Goal: Task Accomplishment & Management: Manage account settings

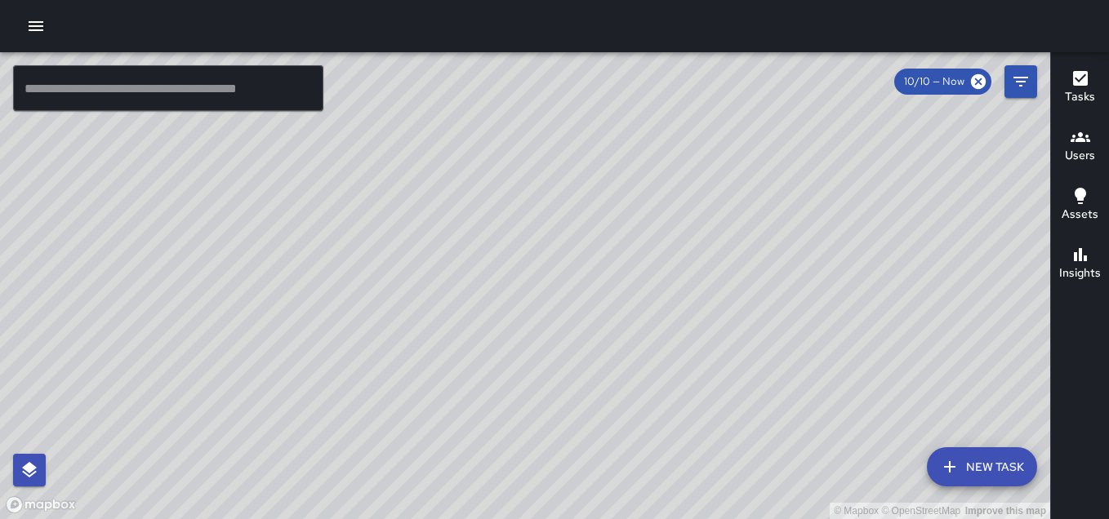
click at [1074, 150] on h6 "Users" at bounding box center [1080, 156] width 30 height 18
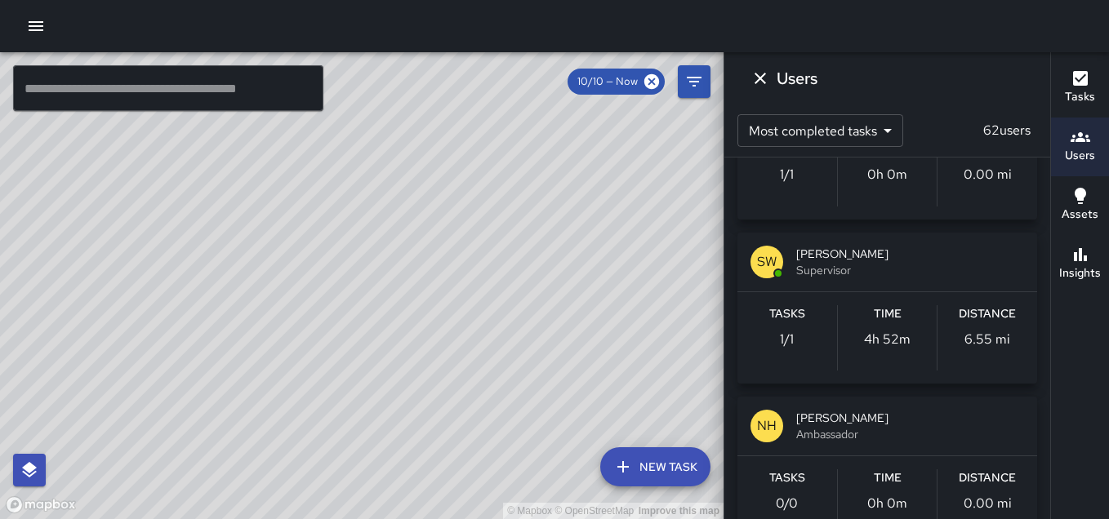
scroll to position [2580, 0]
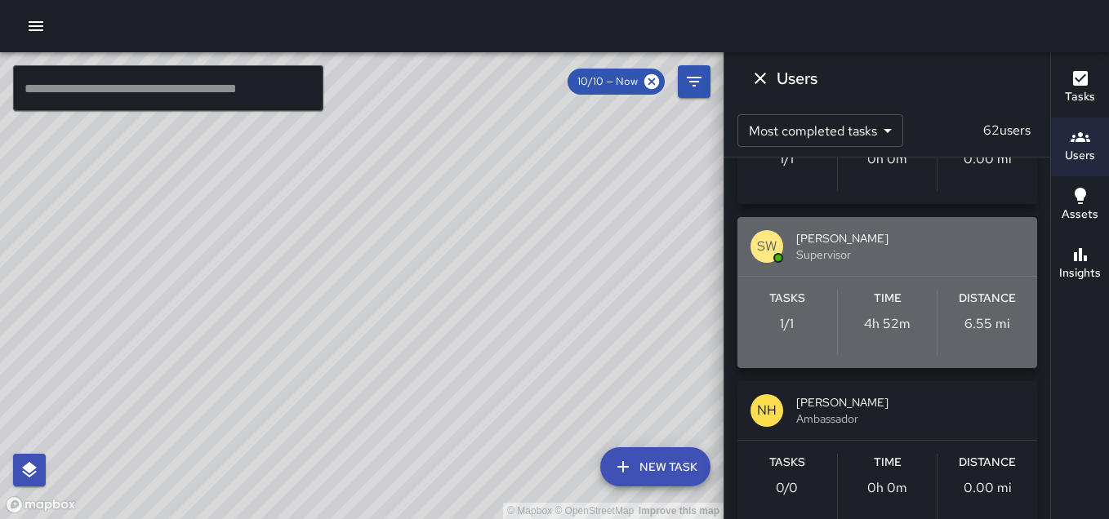
click at [932, 265] on div "SW Susan Willick Supervisor" at bounding box center [887, 246] width 300 height 59
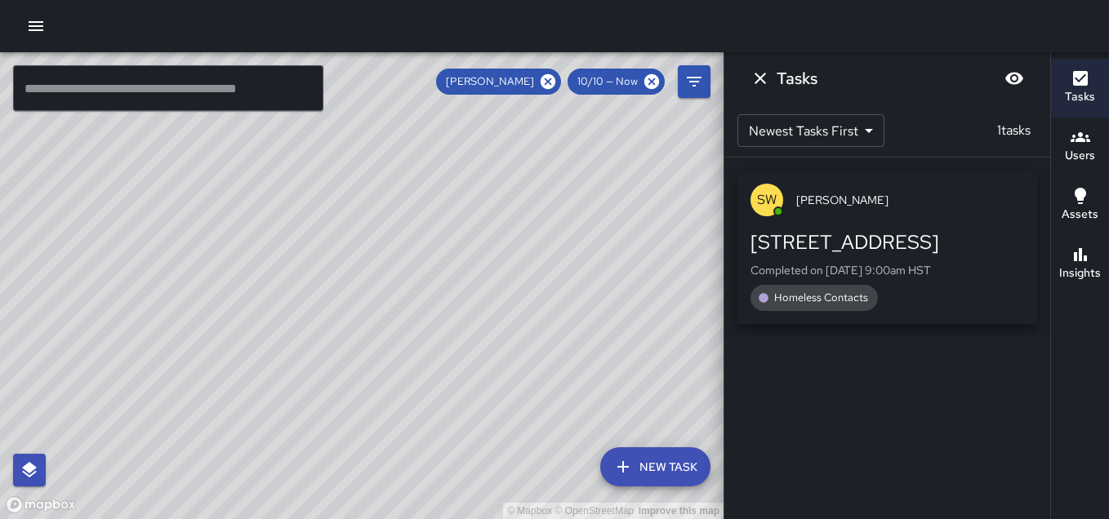
scroll to position [0, 0]
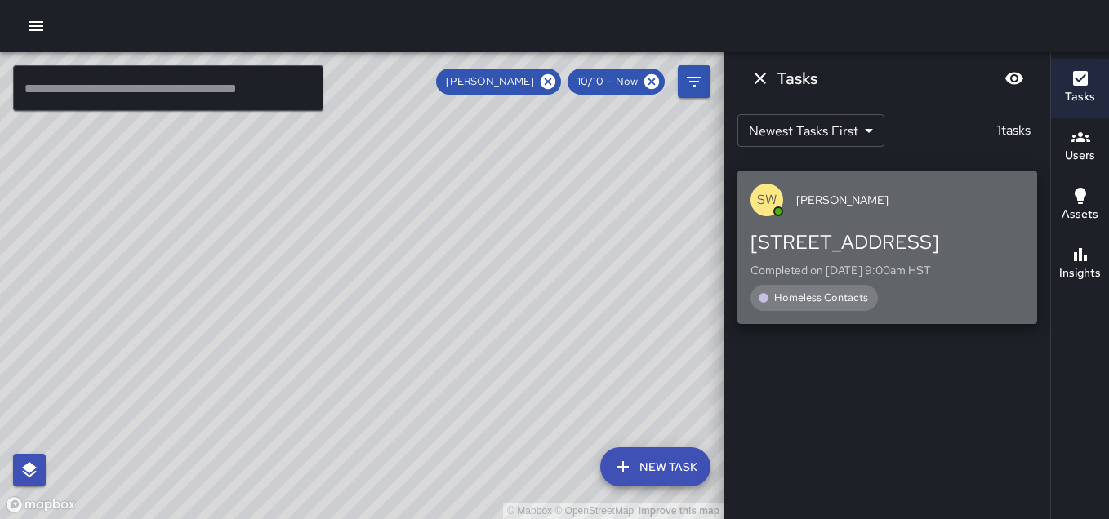
click at [831, 300] on span "Homeless Contacts" at bounding box center [820, 298] width 113 height 16
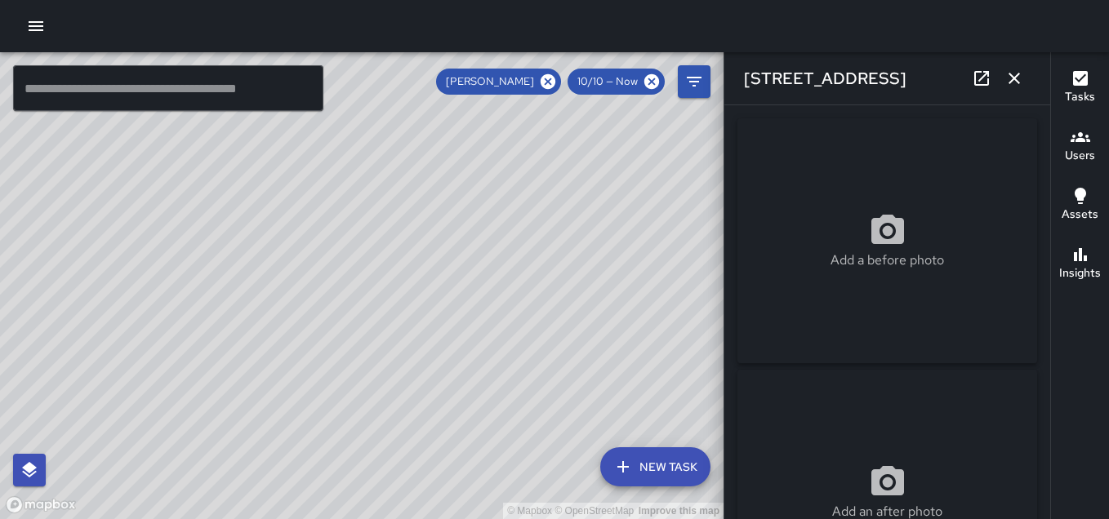
type input "**********"
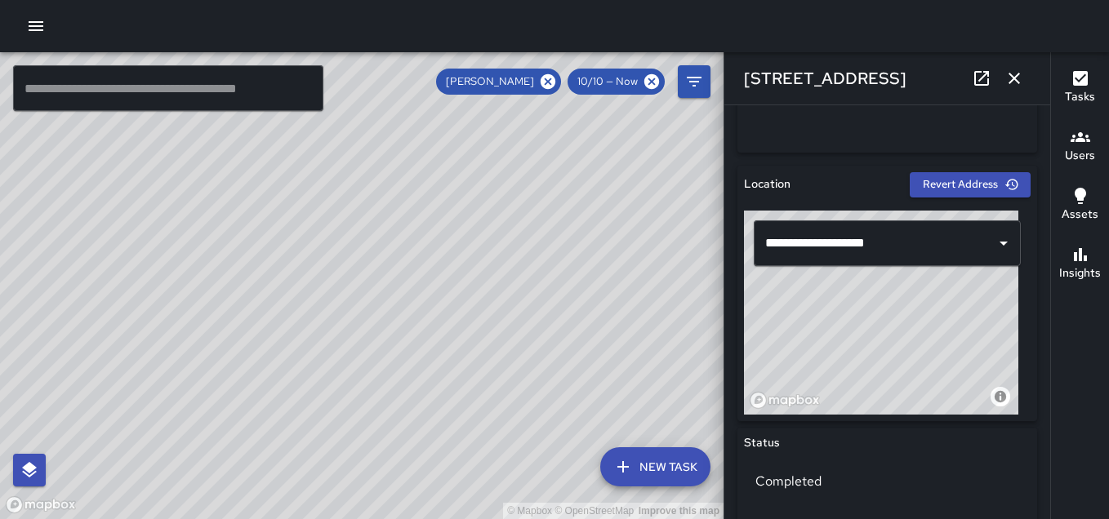
scroll to position [461, 0]
click at [659, 463] on button "New Task" at bounding box center [655, 466] width 110 height 39
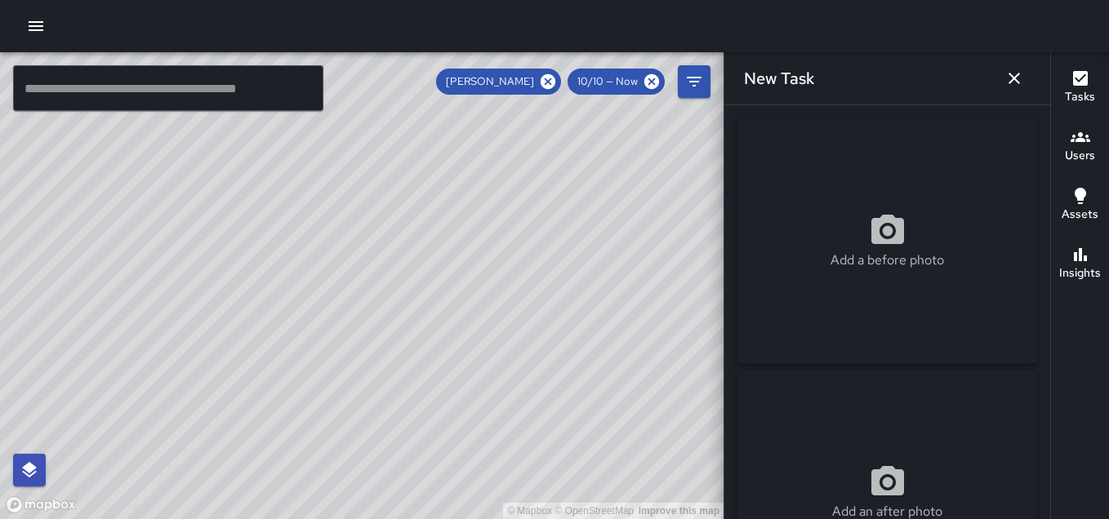
scroll to position [148, 0]
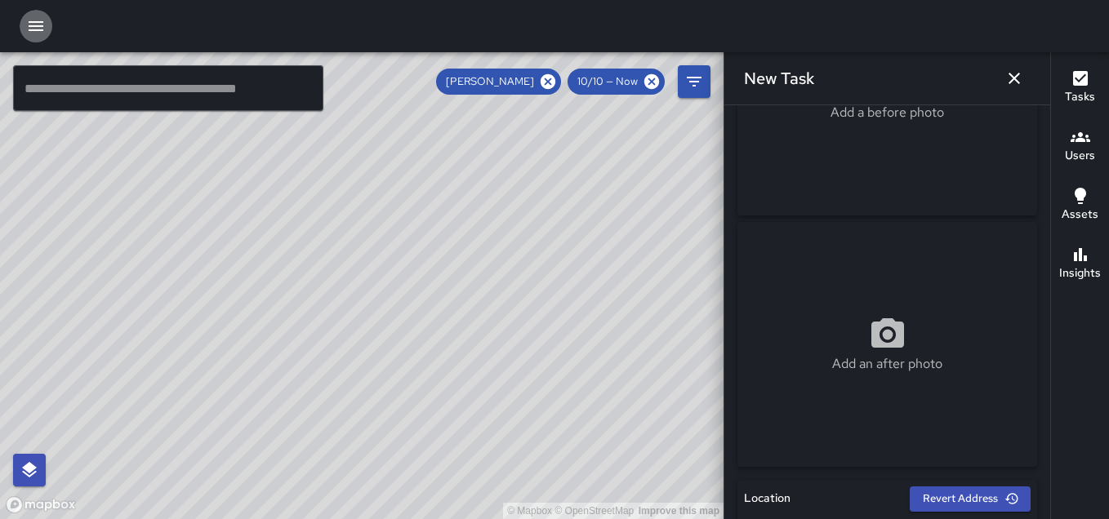
click at [29, 18] on icon "button" at bounding box center [36, 26] width 20 height 20
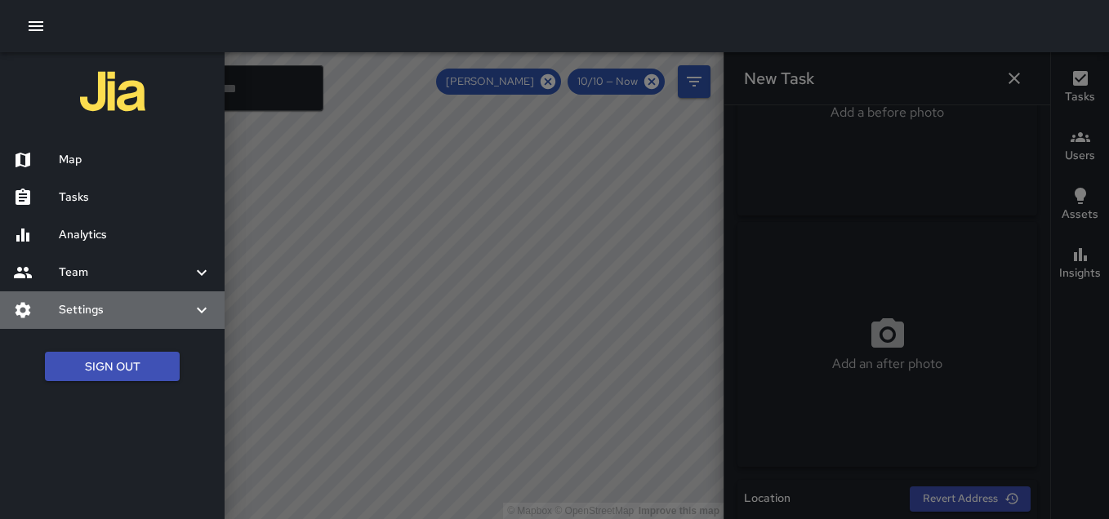
click at [107, 307] on h6 "Settings" at bounding box center [125, 310] width 133 height 18
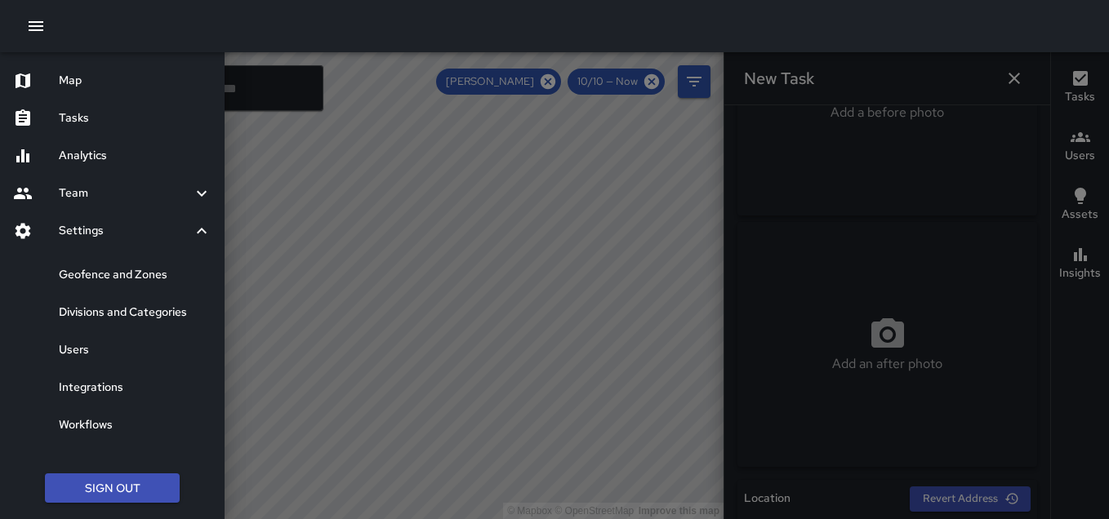
scroll to position [0, 0]
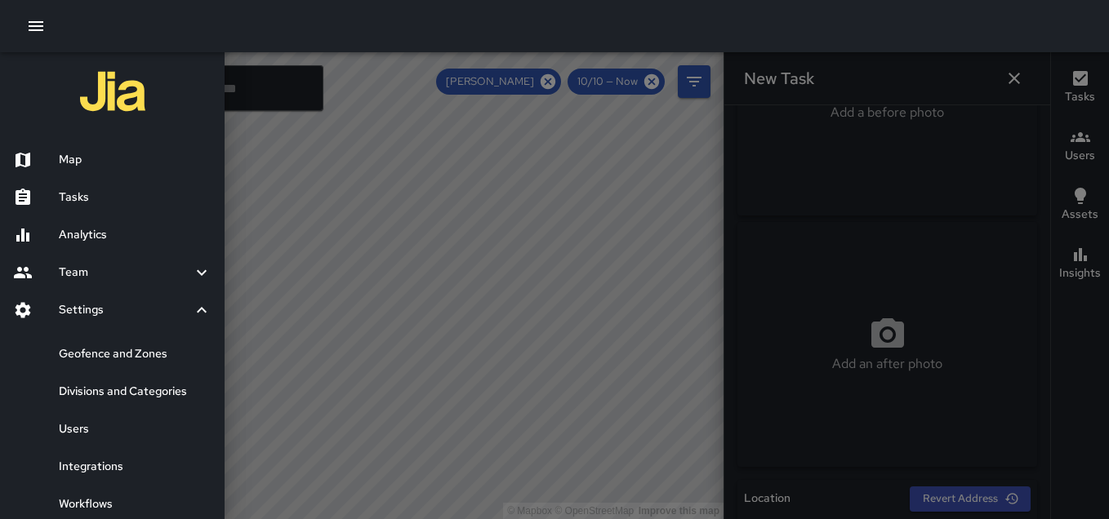
click at [42, 25] on icon "button" at bounding box center [36, 26] width 15 height 10
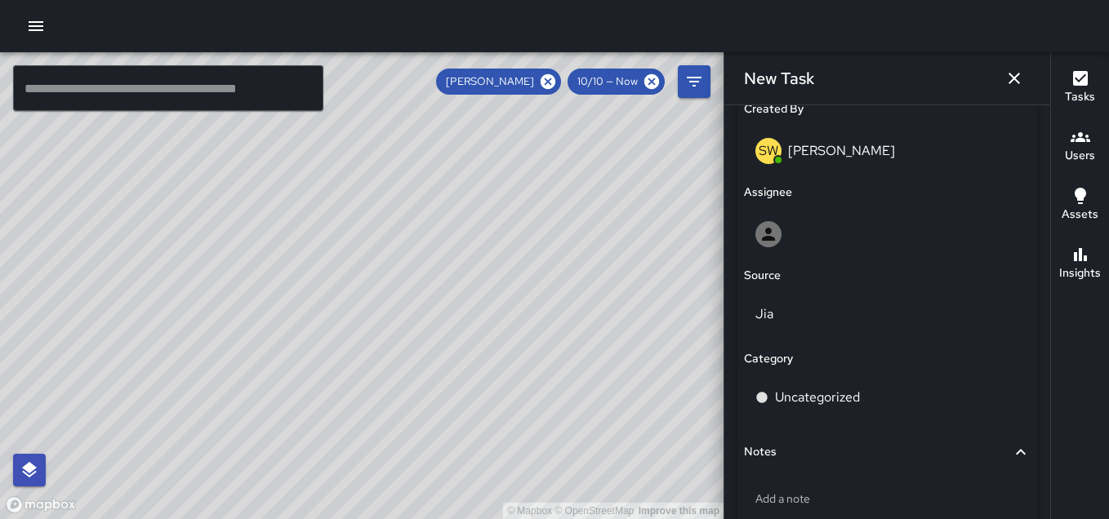
scroll to position [915, 0]
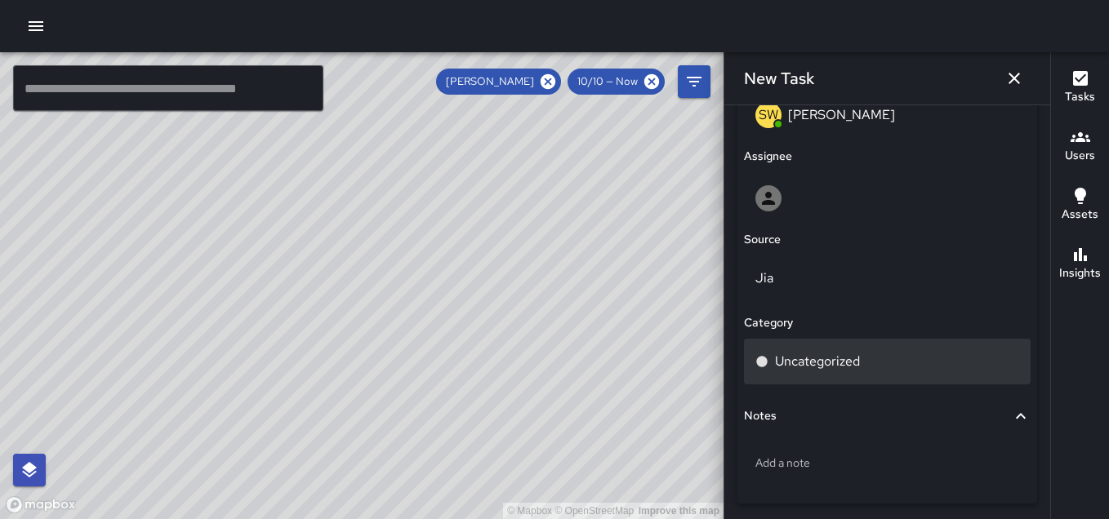
click at [835, 361] on p "Uncategorized" at bounding box center [817, 362] width 85 height 20
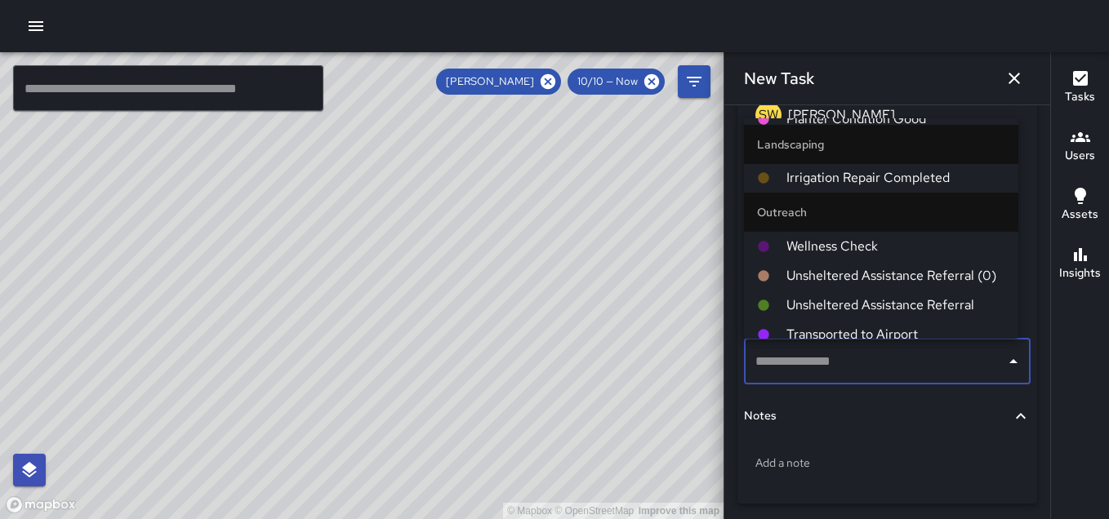
scroll to position [2003, 0]
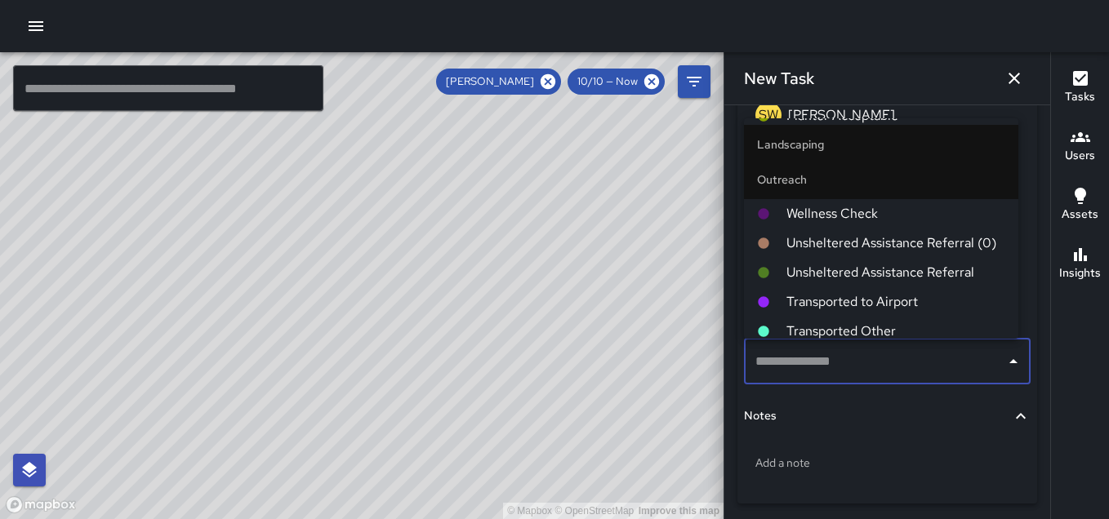
click at [893, 207] on span "Wellness Check" at bounding box center [895, 214] width 219 height 20
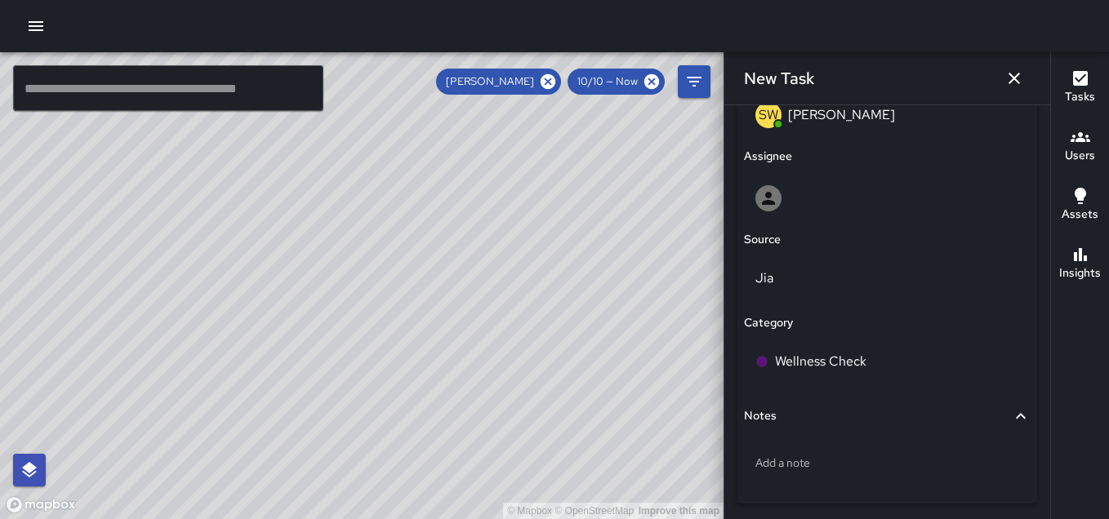
scroll to position [975, 0]
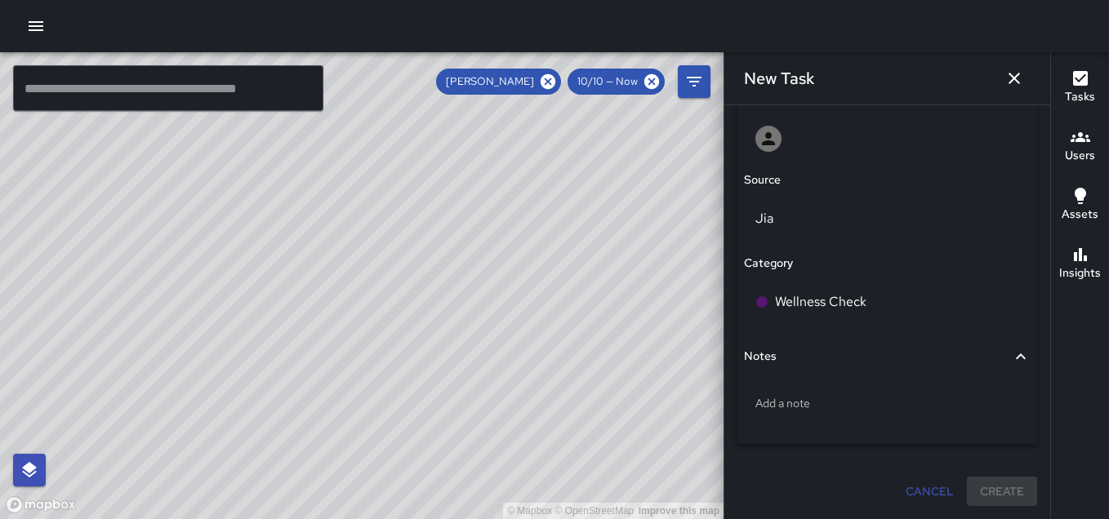
click at [1011, 359] on icon "button" at bounding box center [1021, 357] width 20 height 20
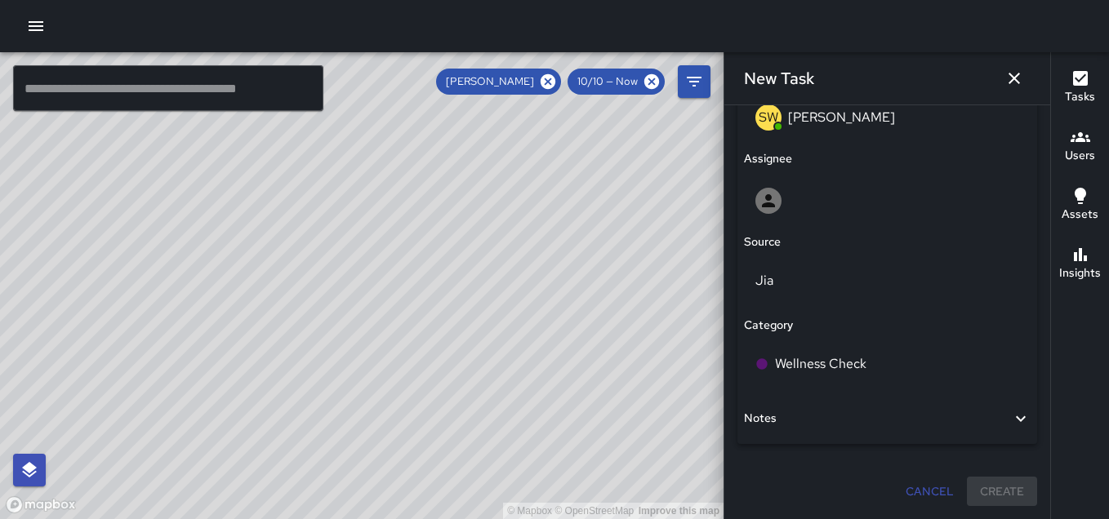
scroll to position [913, 0]
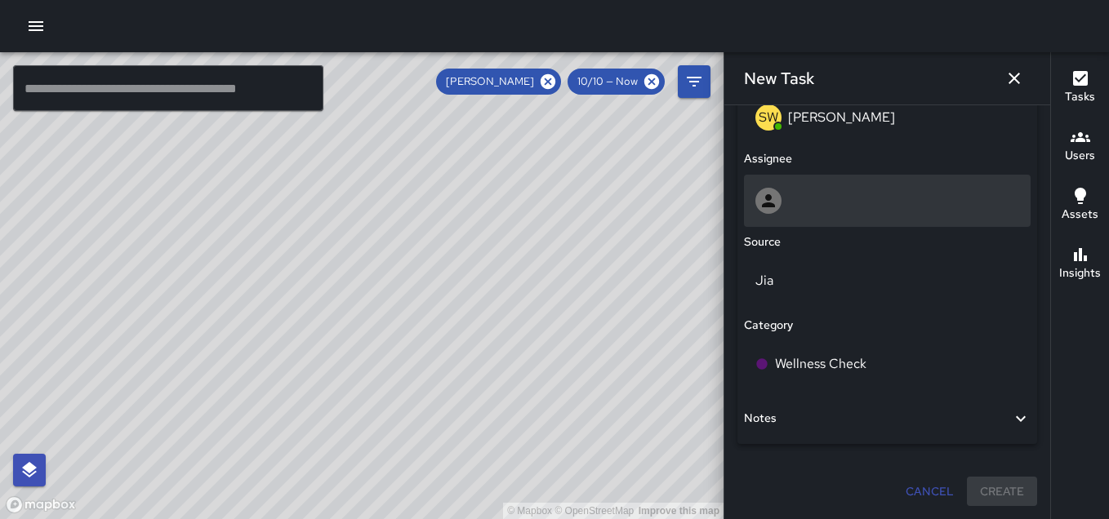
click at [848, 200] on div at bounding box center [887, 201] width 264 height 26
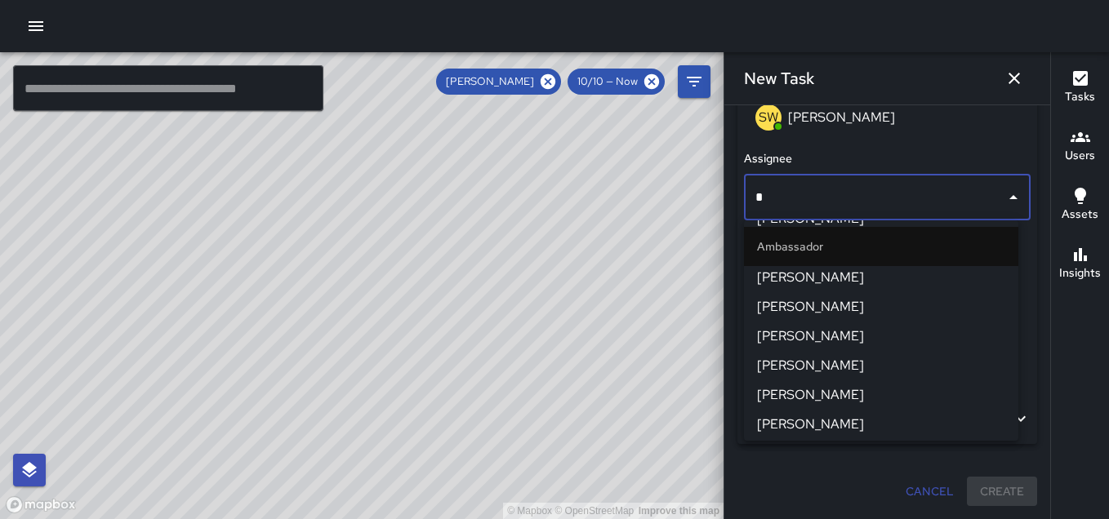
scroll to position [0, 0]
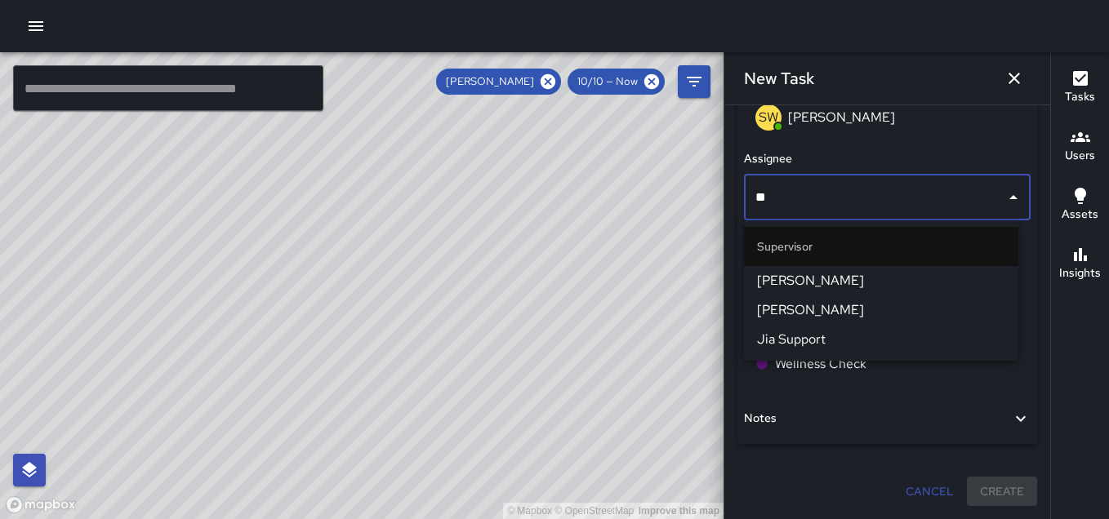
type input "***"
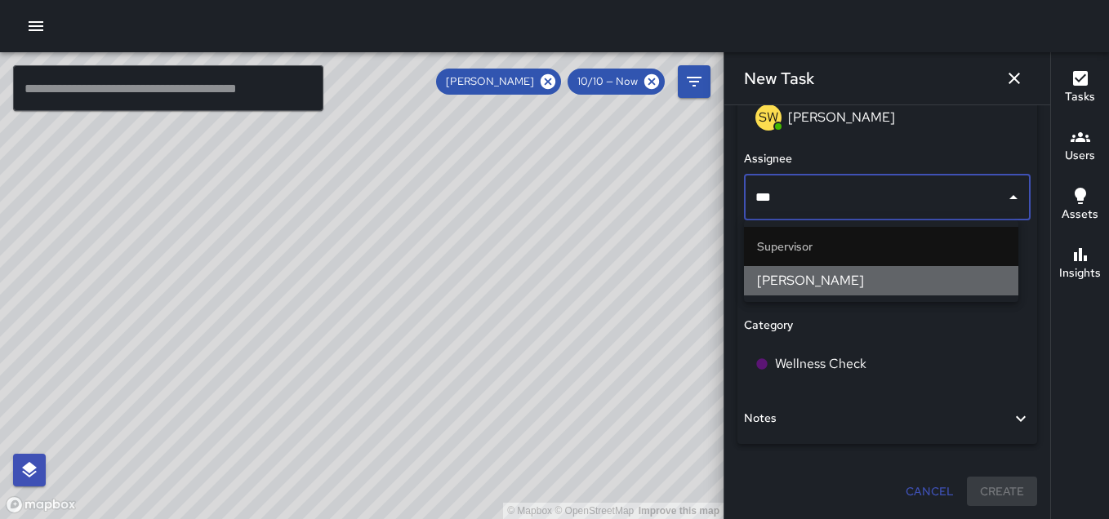
click at [983, 291] on li "[PERSON_NAME]" at bounding box center [881, 280] width 274 height 29
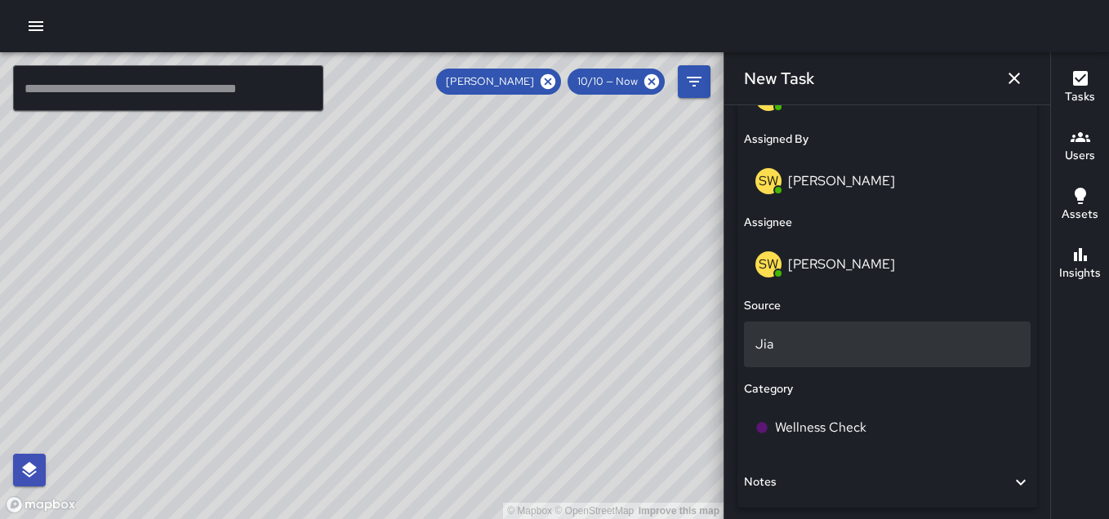
scroll to position [996, 0]
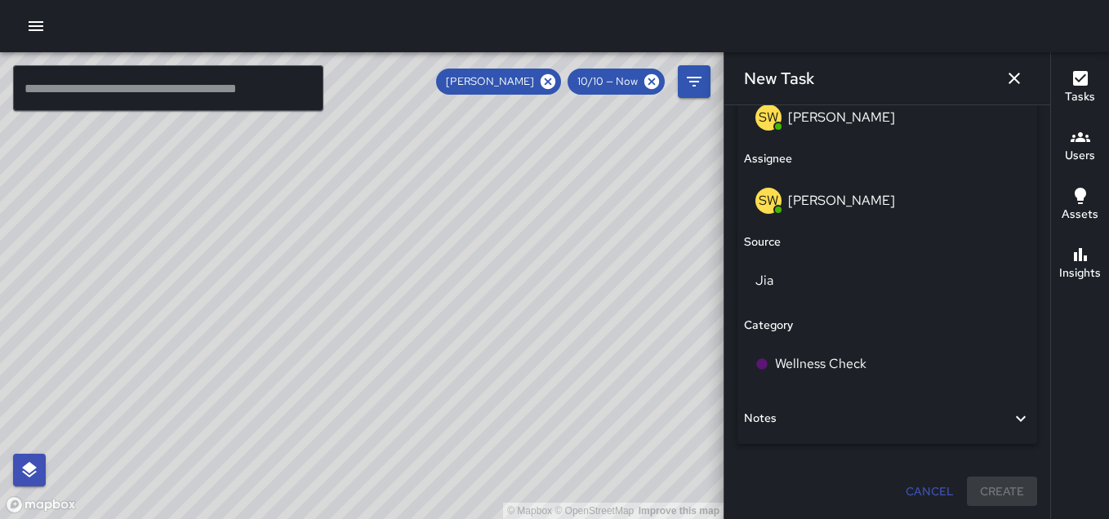
click at [770, 416] on h6 "Notes" at bounding box center [760, 419] width 33 height 18
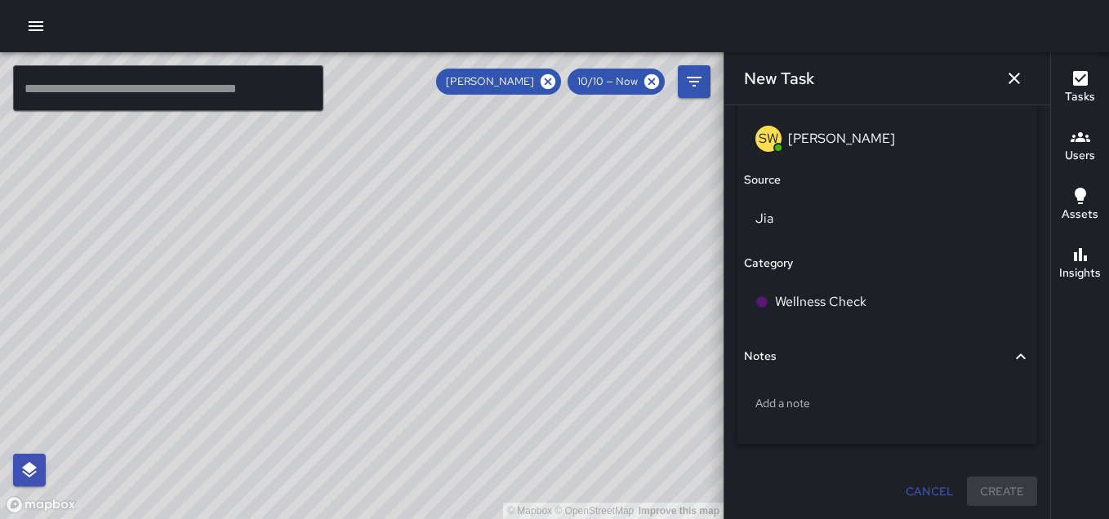
scroll to position [1057, 0]
click at [1073, 206] on h6 "Assets" at bounding box center [1079, 215] width 37 height 18
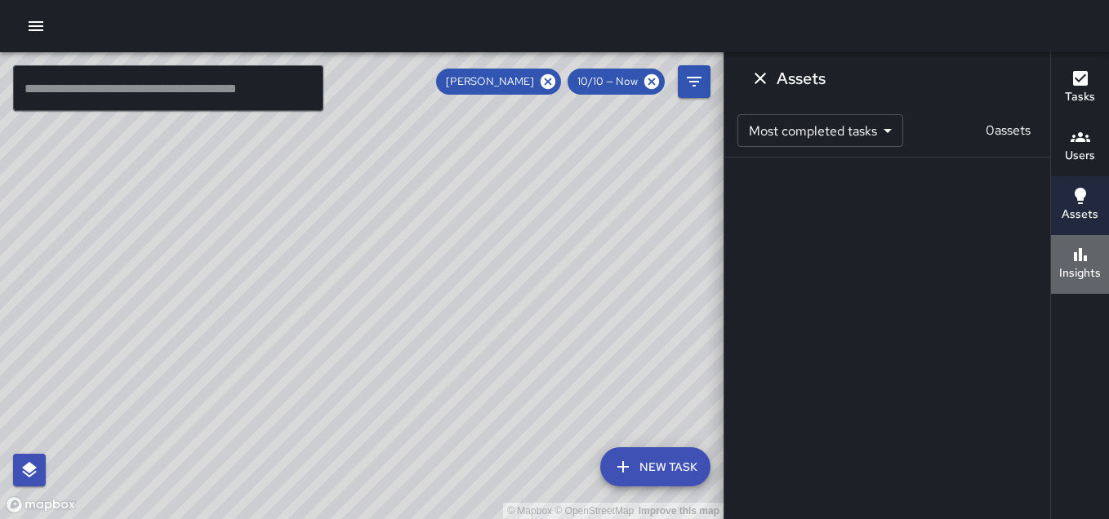
click at [1077, 261] on icon "button" at bounding box center [1080, 255] width 20 height 20
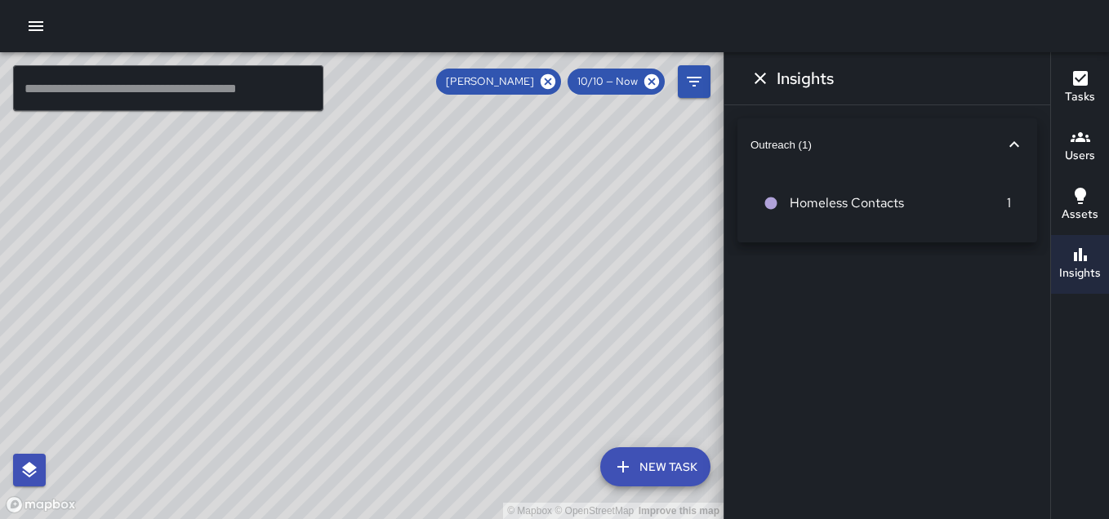
click at [801, 136] on button "Outreach (1)" at bounding box center [887, 144] width 300 height 52
click at [801, 136] on span "Outreach (1)" at bounding box center [877, 138] width 254 height 12
click at [801, 136] on button "Outreach (1)" at bounding box center [887, 144] width 300 height 52
click at [1016, 134] on icon "button" at bounding box center [1014, 138] width 20 height 20
click at [1016, 134] on button "Outreach (1)" at bounding box center [887, 144] width 300 height 52
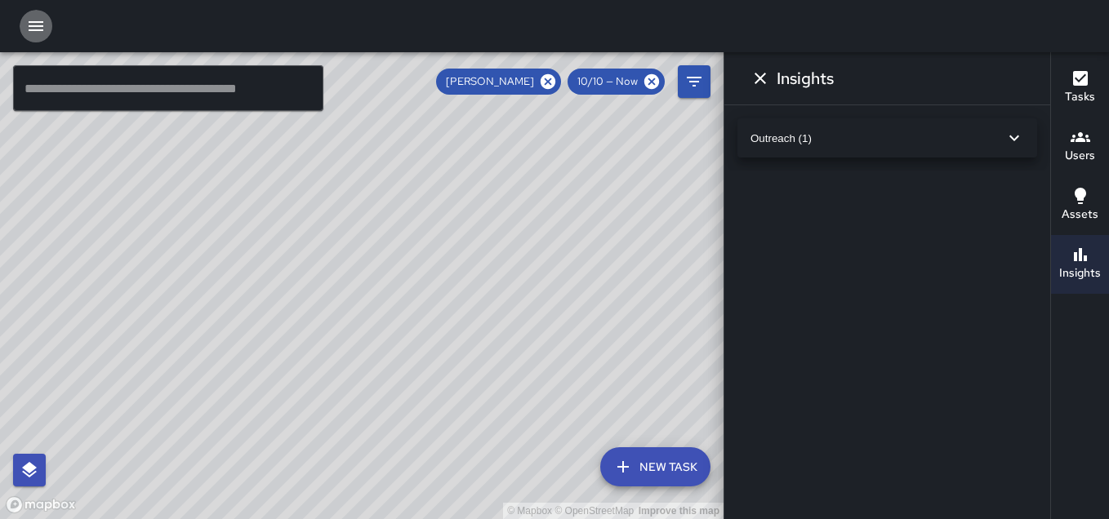
click at [33, 17] on icon "button" at bounding box center [36, 26] width 20 height 20
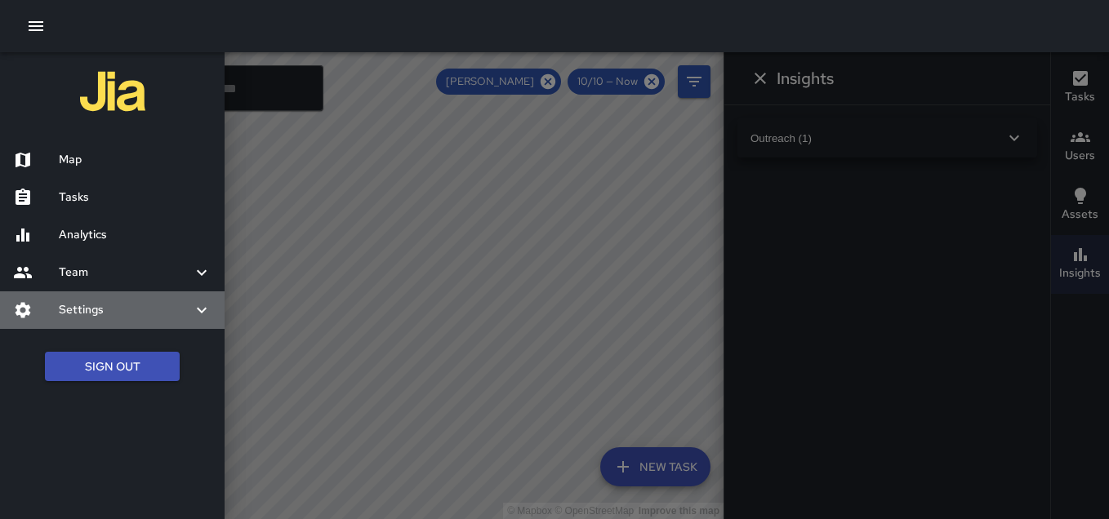
click at [105, 309] on h6 "Settings" at bounding box center [125, 310] width 133 height 18
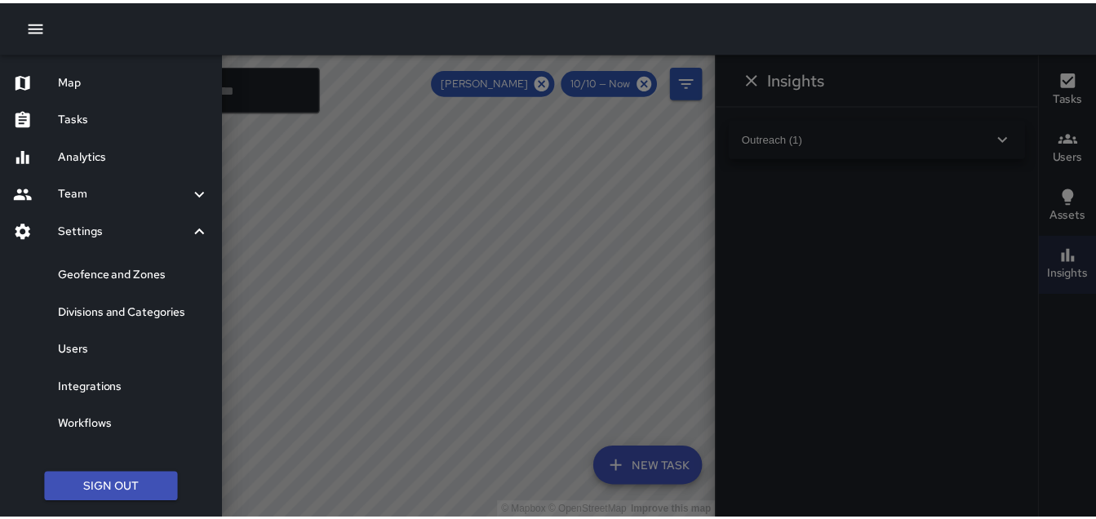
scroll to position [78, 0]
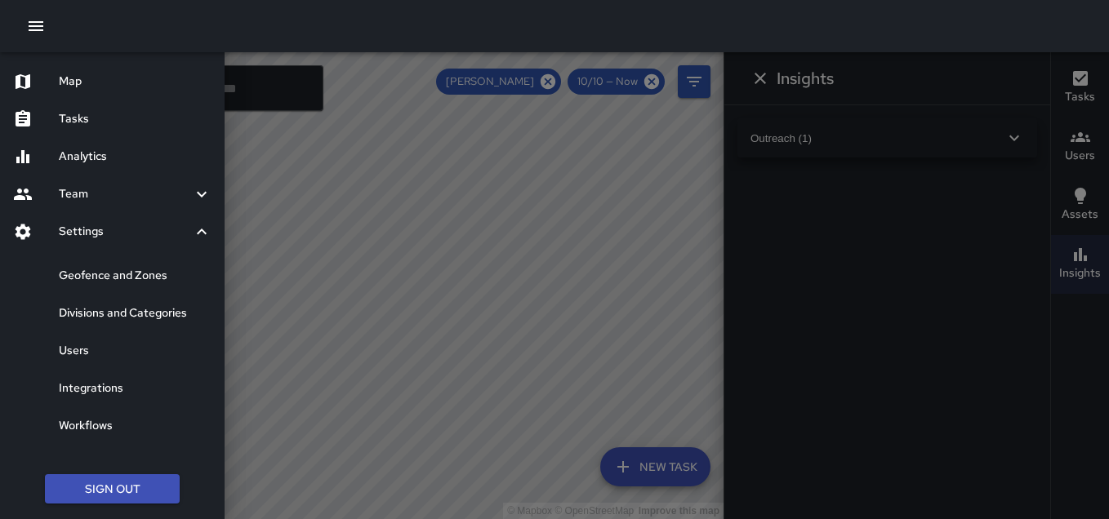
click at [145, 295] on div "Divisions and Categories" at bounding box center [112, 314] width 225 height 38
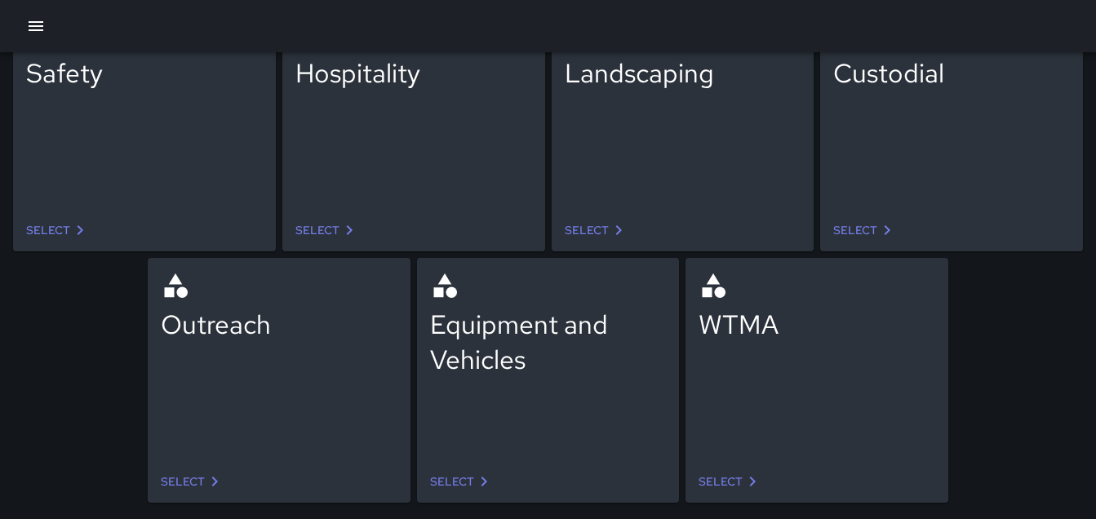
scroll to position [153, 0]
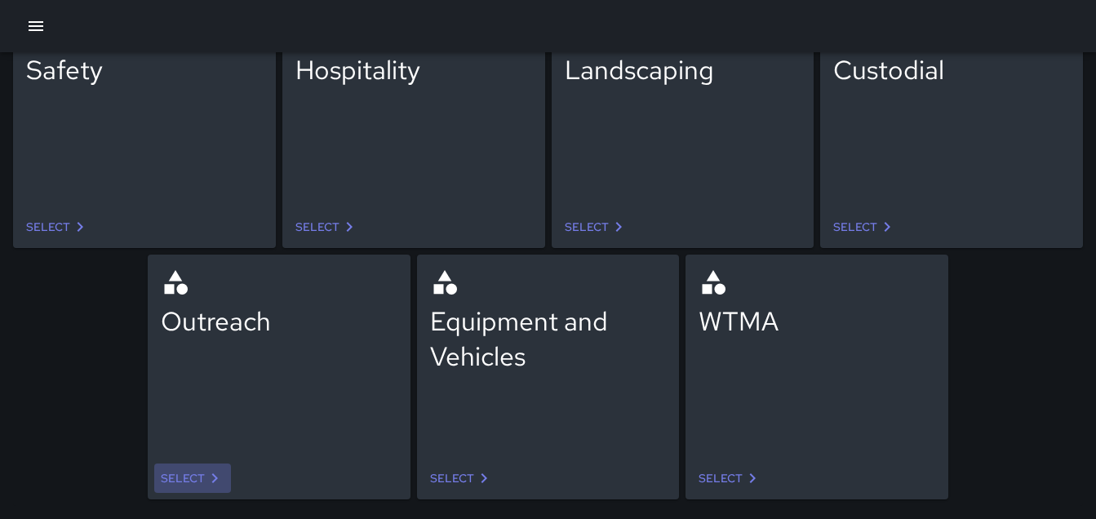
click at [207, 474] on icon at bounding box center [215, 479] width 20 height 20
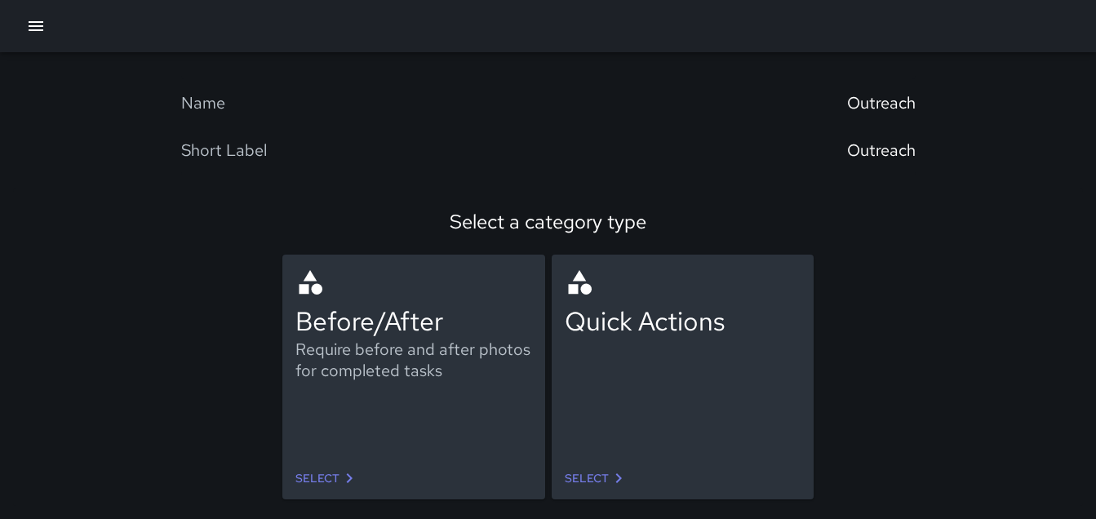
scroll to position [78, 0]
click at [604, 472] on link "Select" at bounding box center [596, 479] width 77 height 30
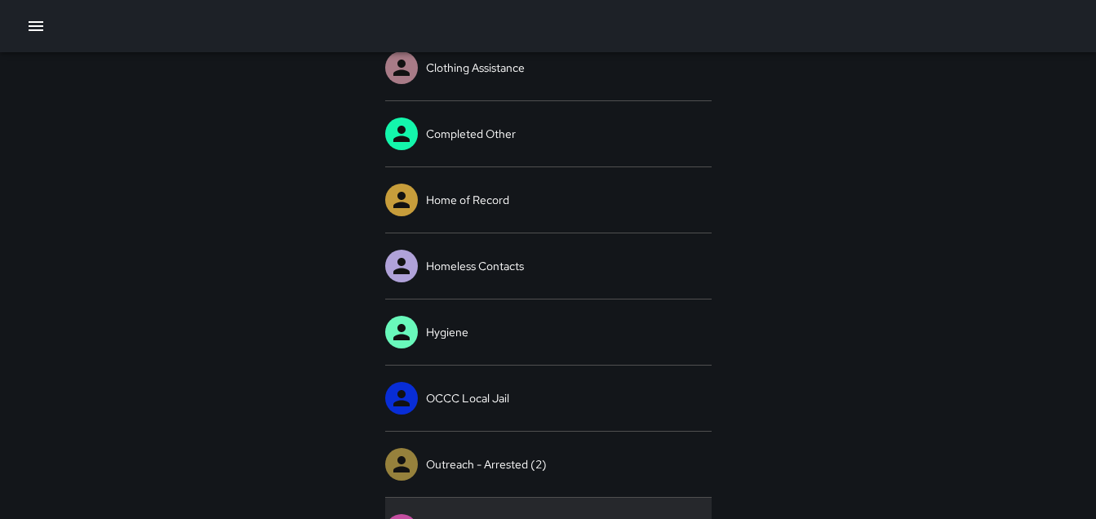
scroll to position [152, 0]
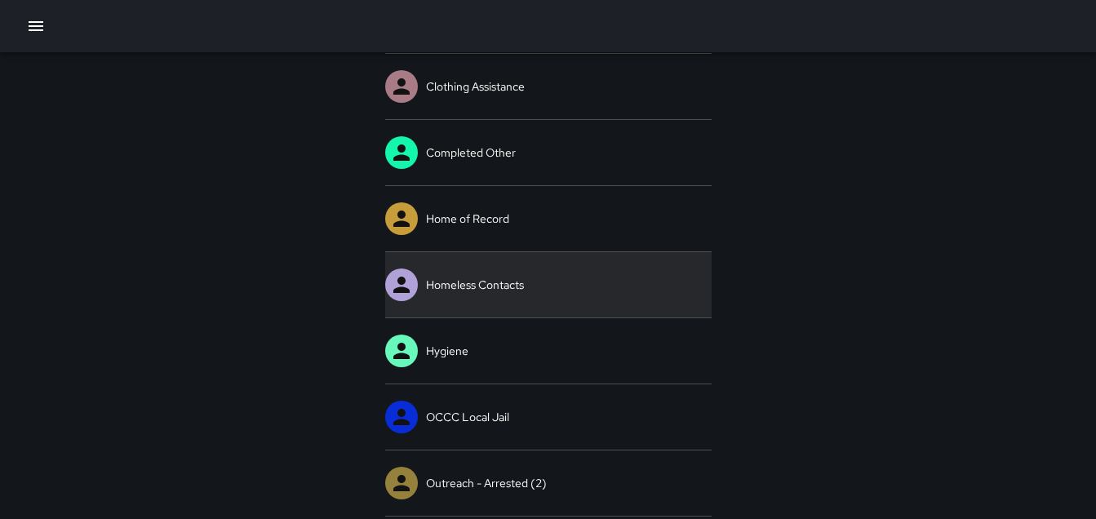
click at [556, 286] on link "Homeless Contacts" at bounding box center [548, 284] width 327 height 65
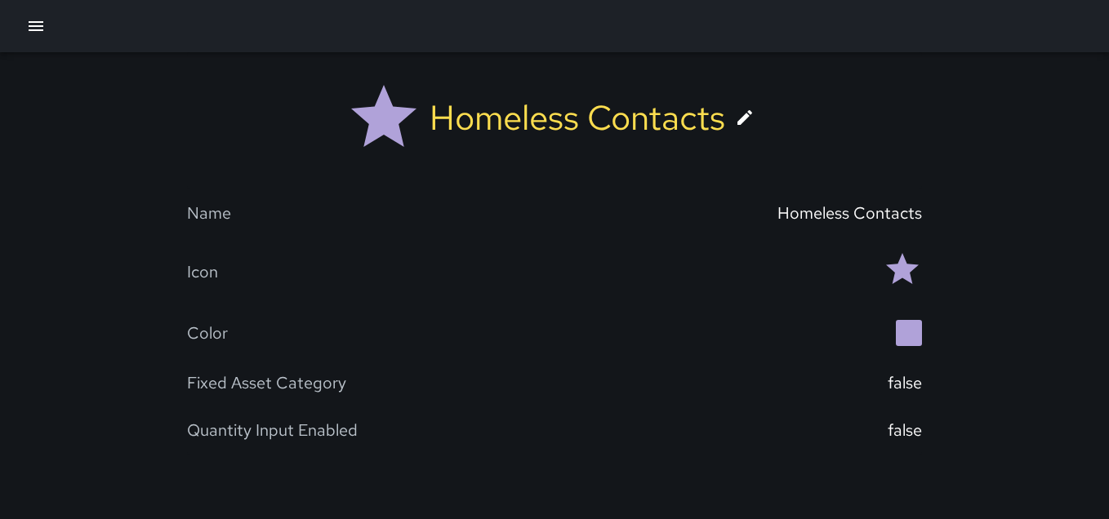
click at [220, 209] on div "Name" at bounding box center [209, 212] width 44 height 21
drag, startPoint x: 203, startPoint y: 217, endPoint x: 674, endPoint y: 162, distance: 474.3
click at [674, 162] on div "Homeless Contacts Name Homeless Contacts Icon Color Fixed Asset Category false …" at bounding box center [554, 253] width 735 height 403
drag, startPoint x: 674, startPoint y: 162, endPoint x: 898, endPoint y: 103, distance: 231.3
click at [898, 103] on div "Homeless Contacts" at bounding box center [554, 120] width 709 height 111
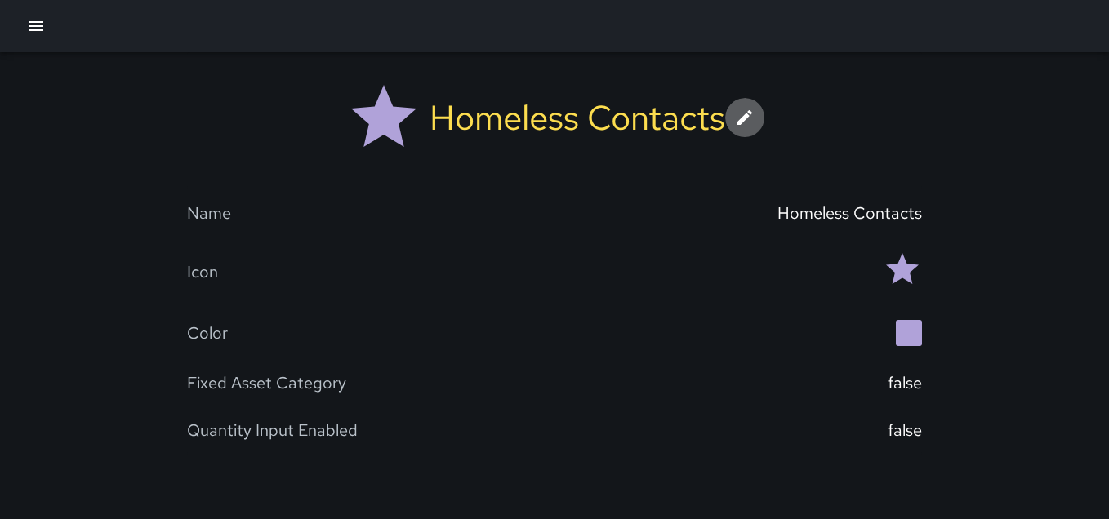
click at [749, 110] on icon at bounding box center [745, 118] width 20 height 20
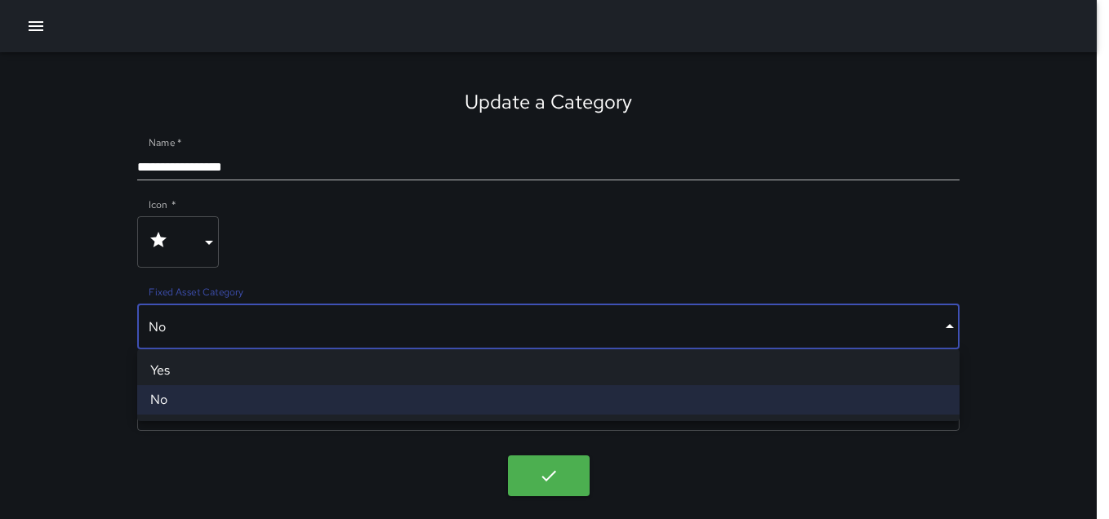
click at [945, 320] on body "**********" at bounding box center [554, 266] width 1109 height 533
click at [945, 320] on div at bounding box center [554, 259] width 1109 height 519
click at [727, 276] on div at bounding box center [554, 259] width 1109 height 519
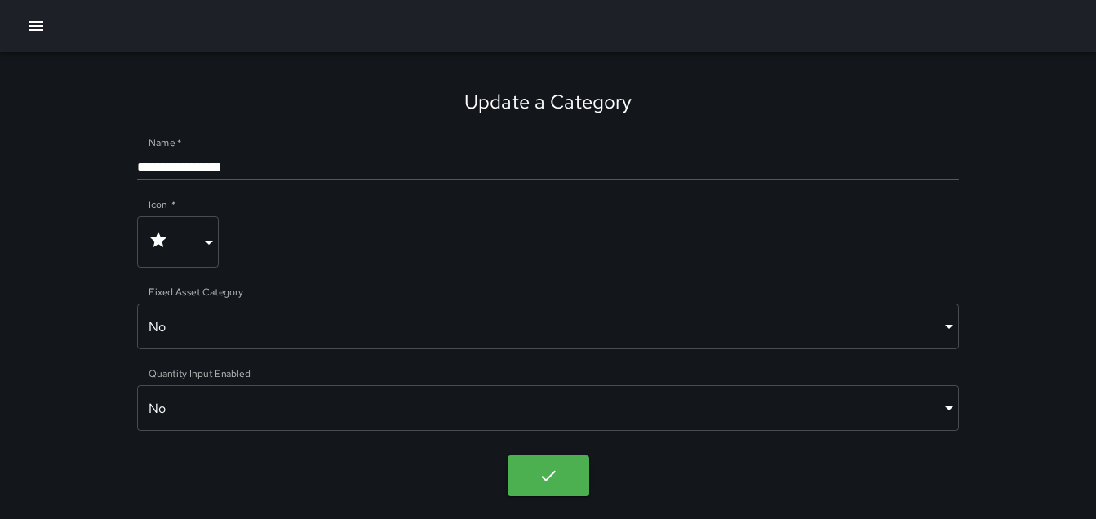
click at [255, 164] on input "**********" at bounding box center [548, 167] width 822 height 26
type input "*"
type input "**********"
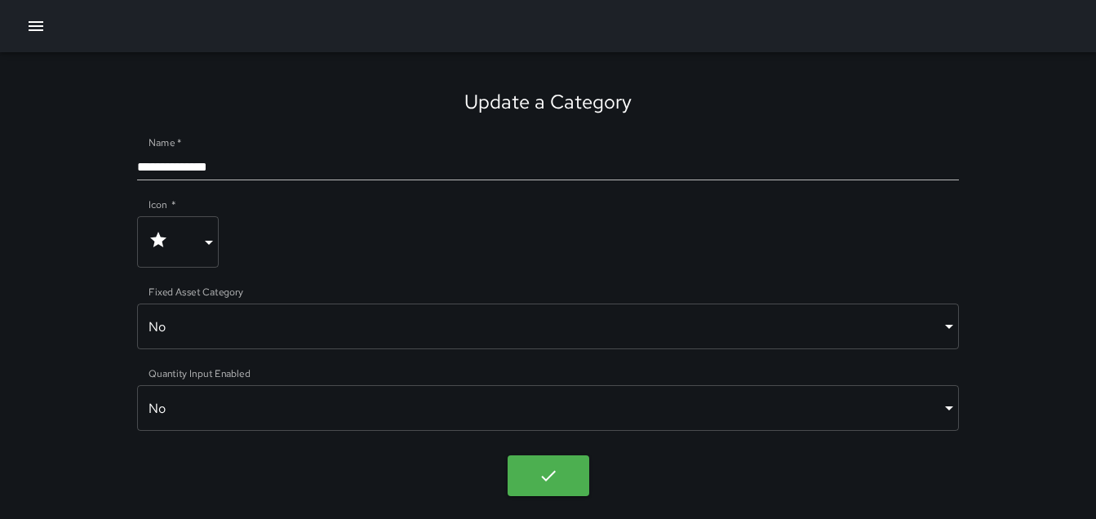
click at [280, 208] on div "Icon   * **** ​" at bounding box center [548, 236] width 822 height 63
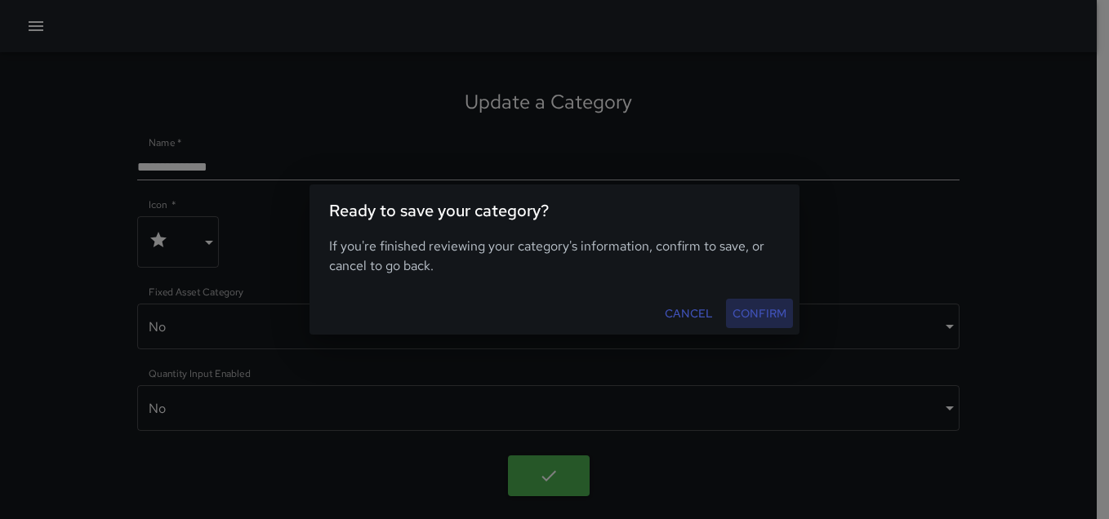
click at [749, 314] on button "Confirm" at bounding box center [759, 314] width 67 height 30
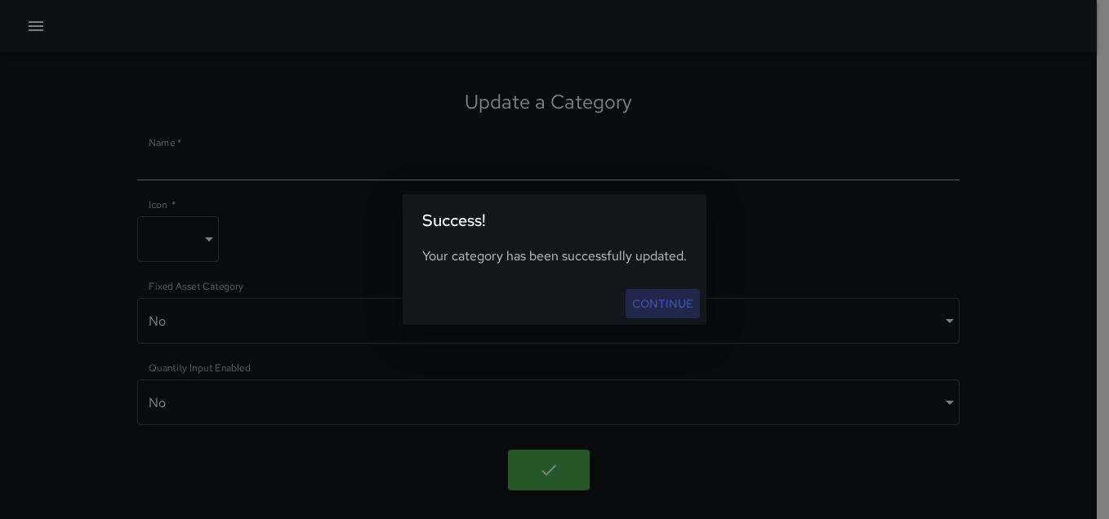
click at [673, 304] on link "Continue" at bounding box center [662, 304] width 74 height 30
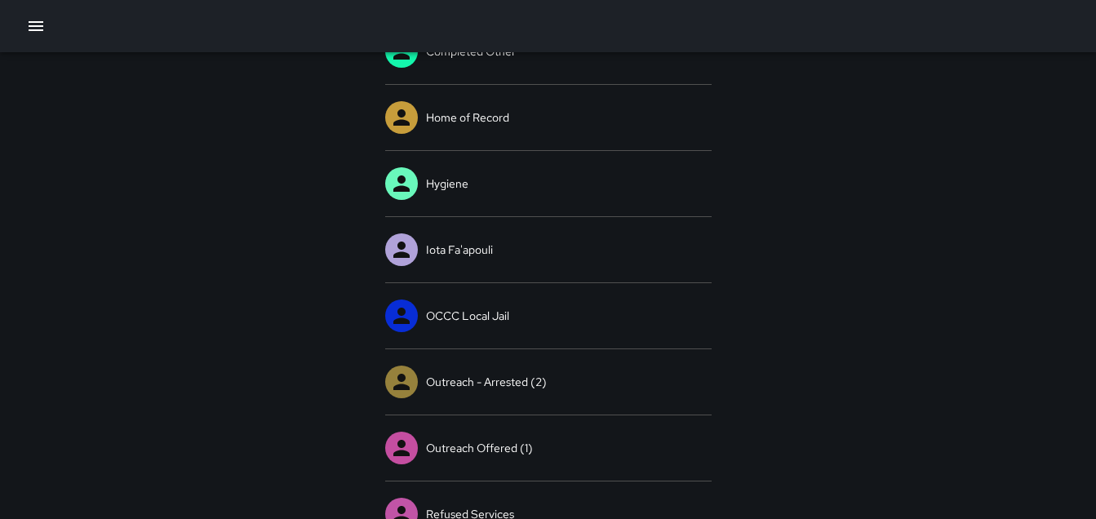
scroll to position [252, 0]
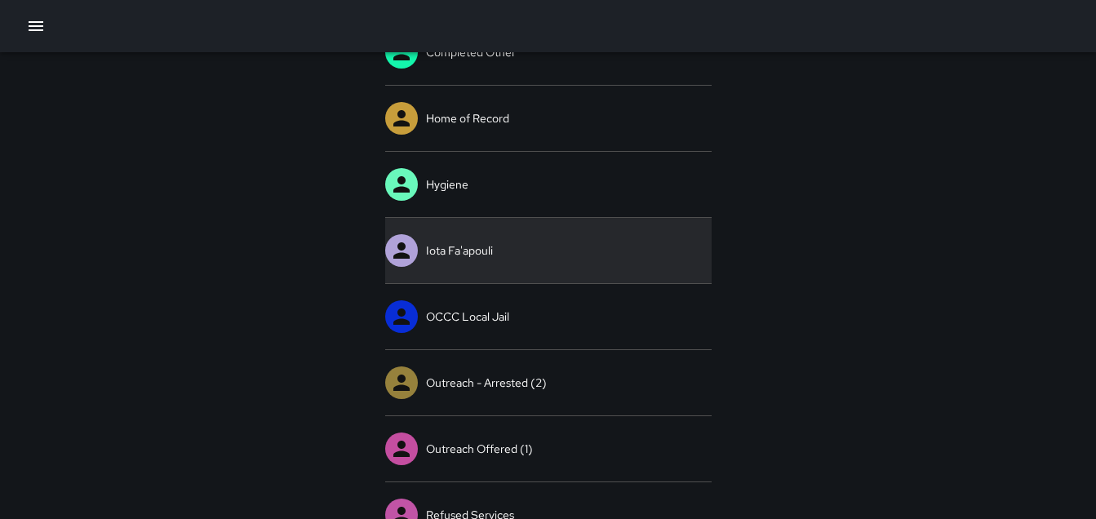
click at [602, 257] on link "Iota Fa'apouli" at bounding box center [548, 250] width 327 height 65
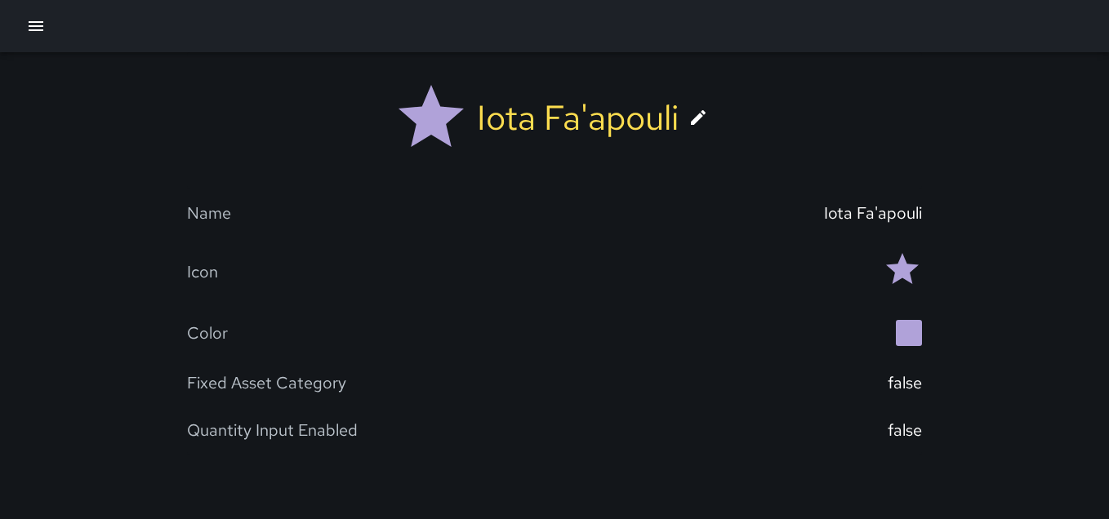
drag, startPoint x: 917, startPoint y: 435, endPoint x: 687, endPoint y: 389, distance: 234.1
click at [687, 389] on div "false" at bounding box center [737, 382] width 367 height 21
click at [24, 19] on button "button" at bounding box center [36, 26] width 33 height 33
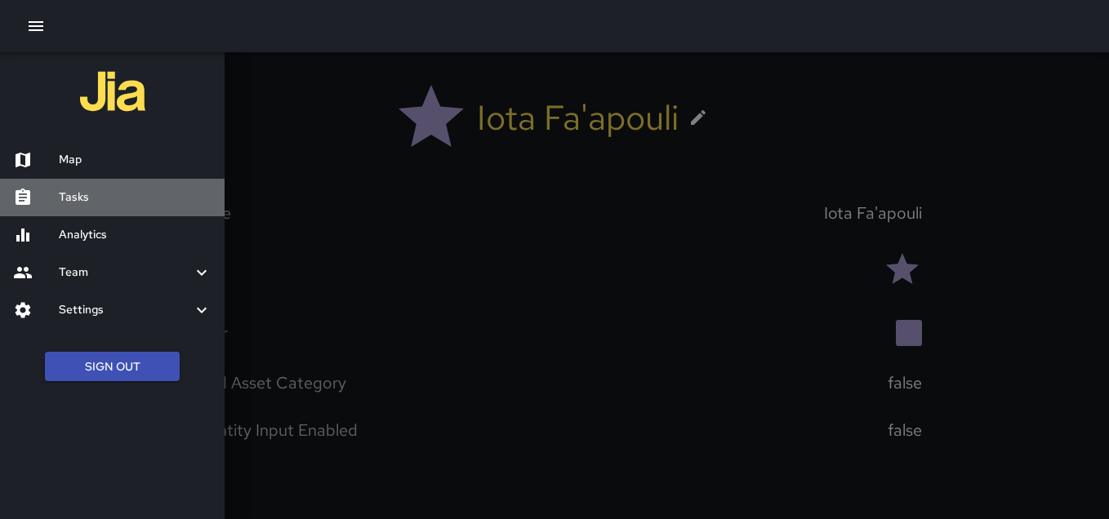
click at [101, 187] on div "Tasks" at bounding box center [112, 198] width 225 height 38
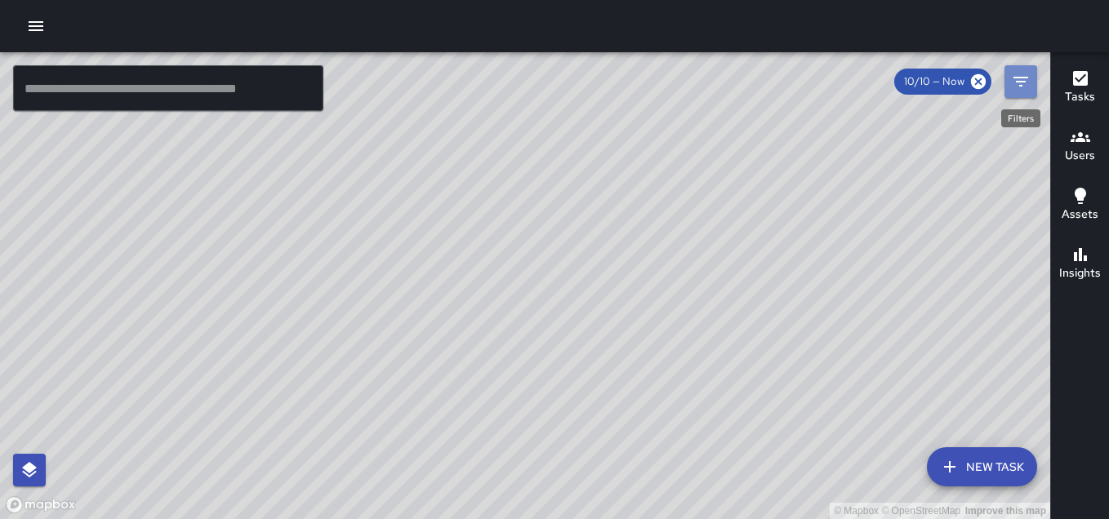
click at [1016, 77] on icon "Filters" at bounding box center [1020, 82] width 15 height 10
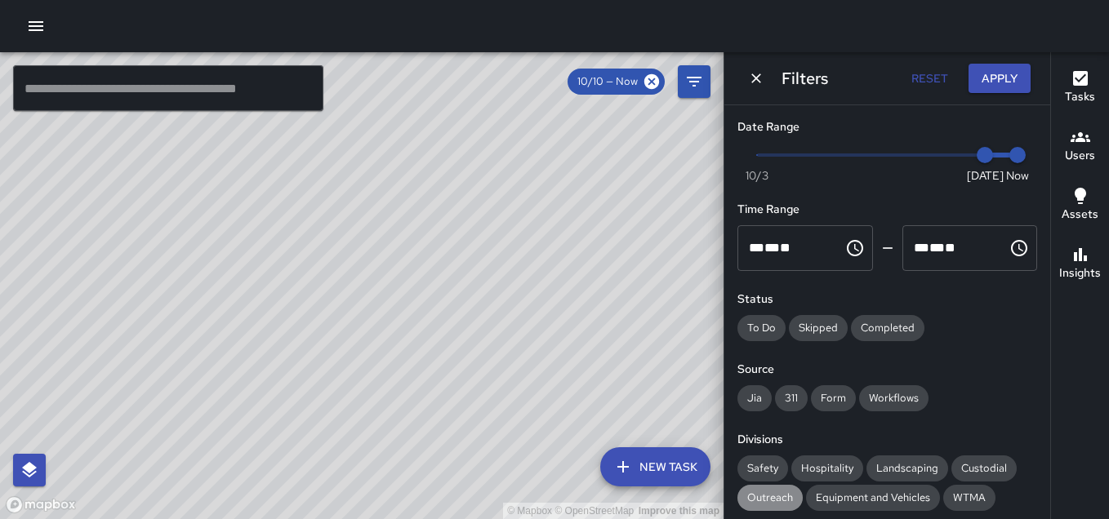
click at [781, 502] on span "Outreach" at bounding box center [769, 498] width 65 height 16
